Goal: Information Seeking & Learning: Learn about a topic

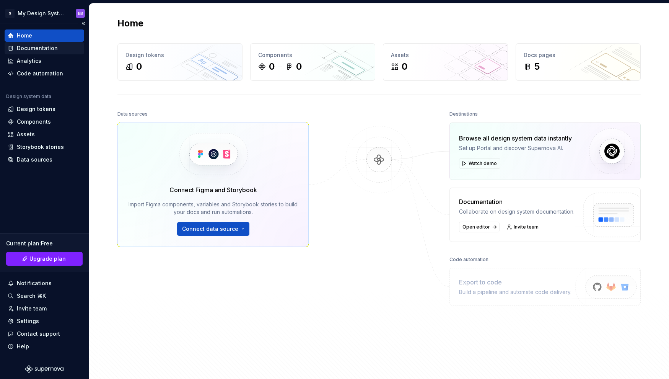
click at [30, 49] on div "Documentation" at bounding box center [37, 48] width 41 height 8
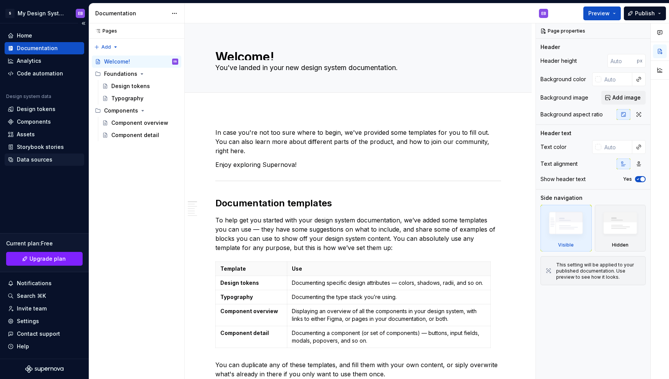
click at [39, 161] on div "Data sources" at bounding box center [35, 160] width 36 height 8
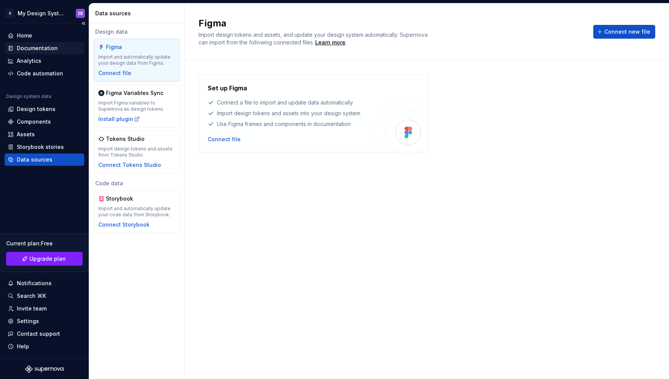
click at [31, 47] on div "Documentation" at bounding box center [37, 48] width 41 height 8
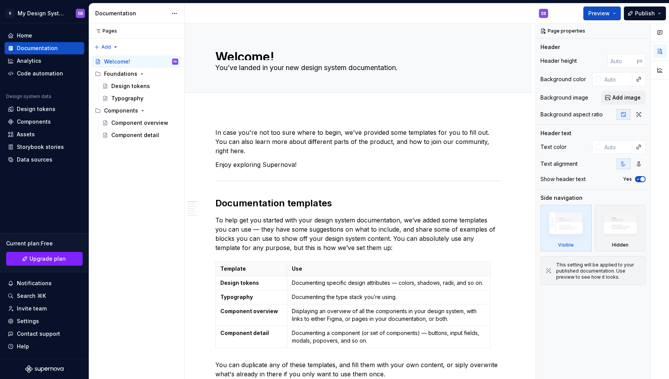
click at [424, 8] on div "EB" at bounding box center [370, 13] width 370 height 20
type textarea "*"
